Goal: Information Seeking & Learning: Learn about a topic

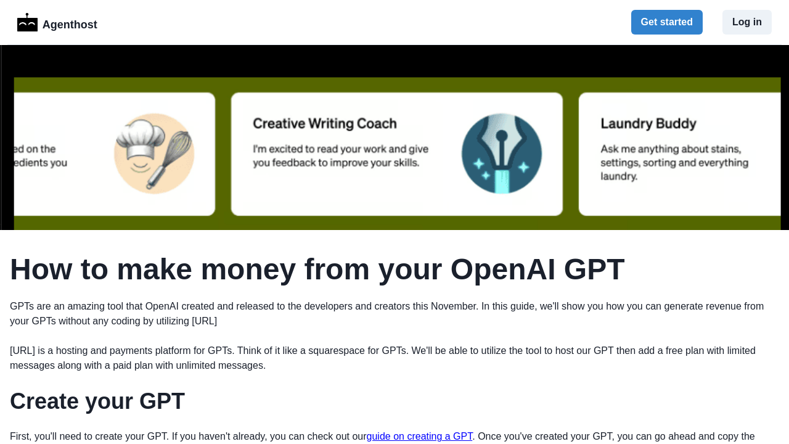
scroll to position [748, 0]
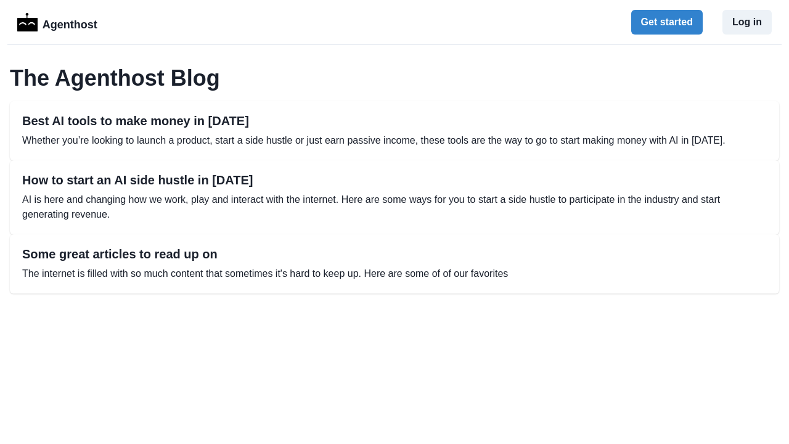
scroll to position [568, 0]
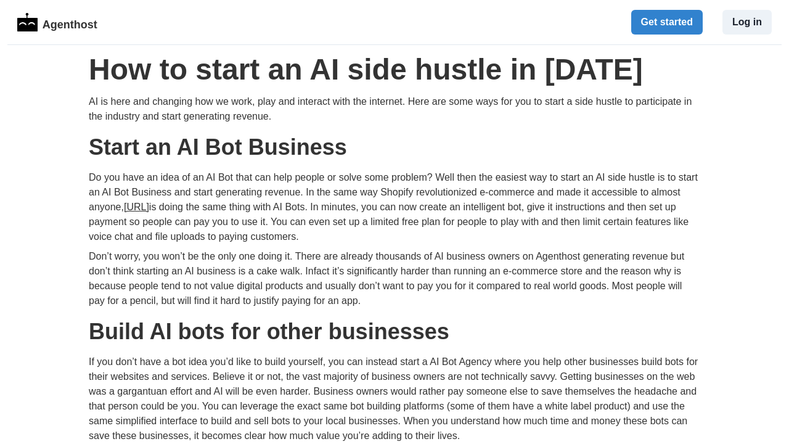
scroll to position [559, 0]
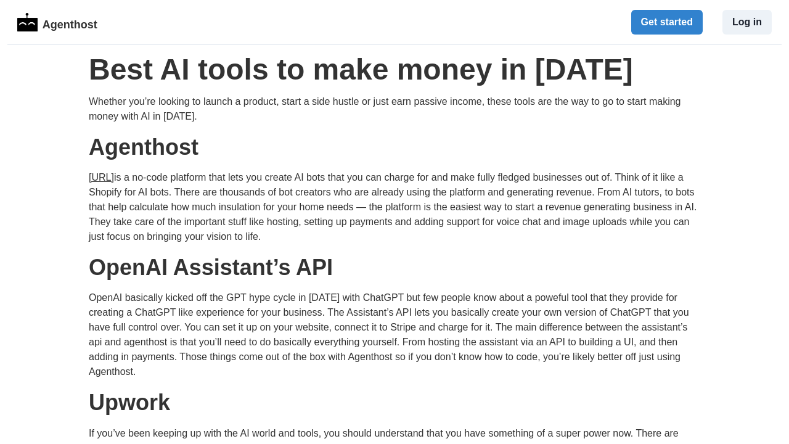
scroll to position [552, 0]
